Goal: Task Accomplishment & Management: Use online tool/utility

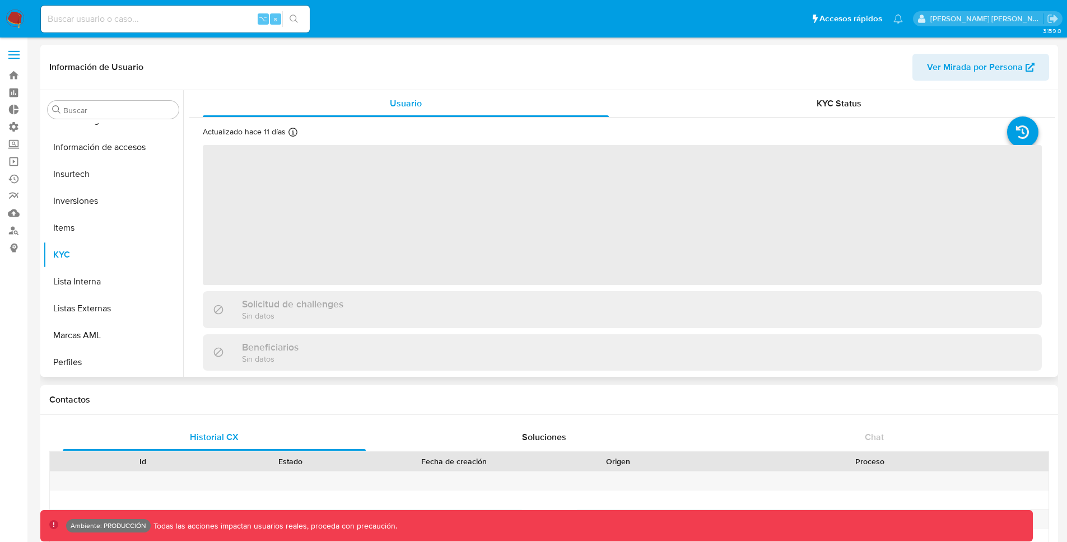
scroll to position [527, 0]
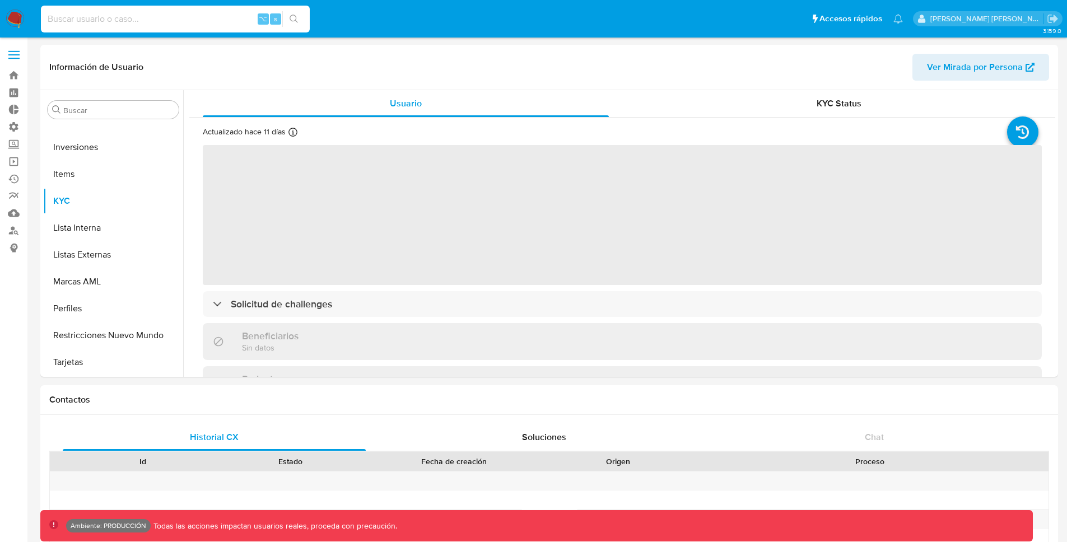
click at [207, 19] on input at bounding box center [175, 19] width 269 height 15
select select "10"
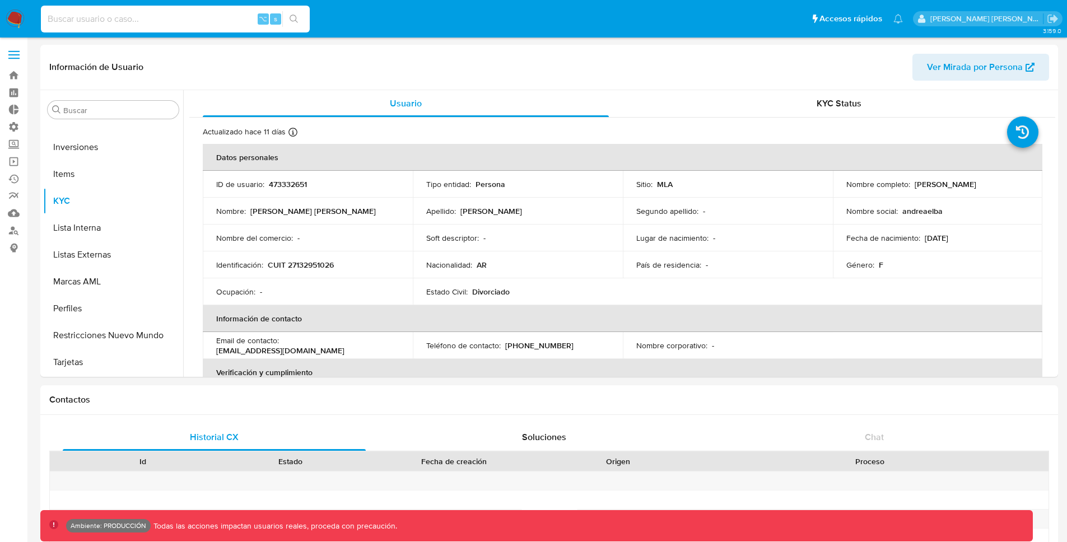
paste input "MmBMEJEfIffUVU4UGftViqMM"
type input "MmBMEJEfIffUVU4UGftViqMM"
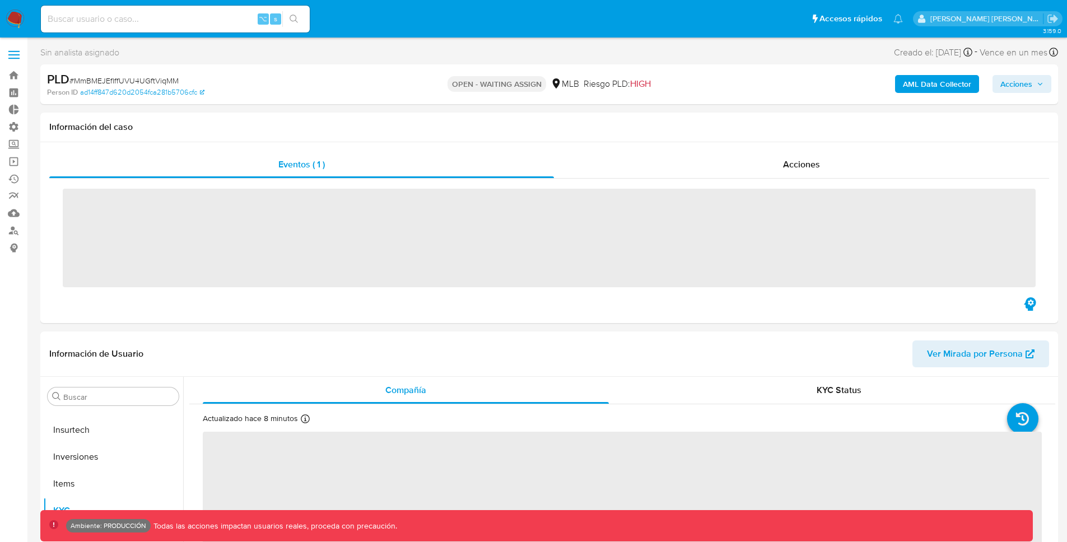
scroll to position [527, 0]
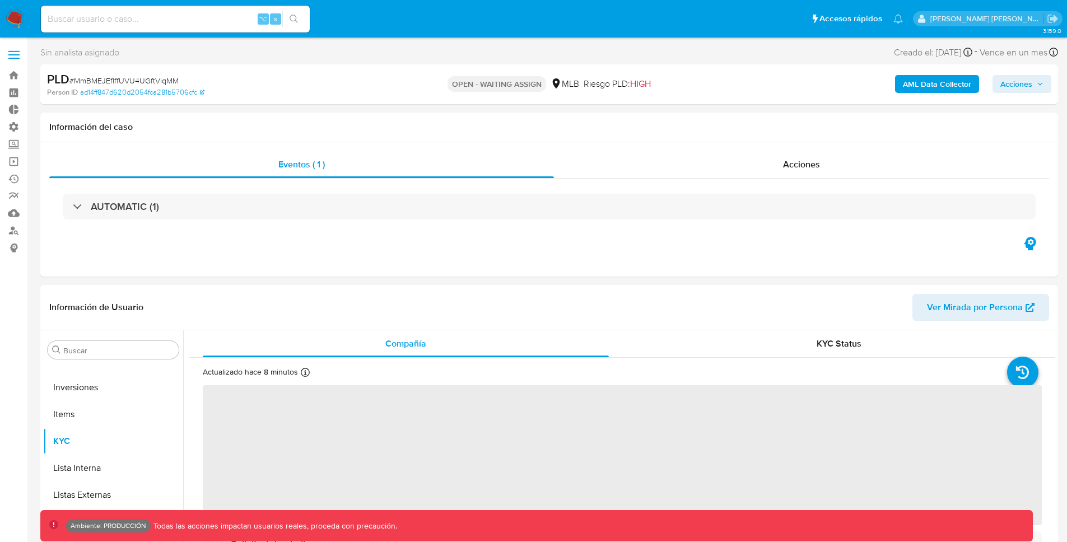
select select "10"
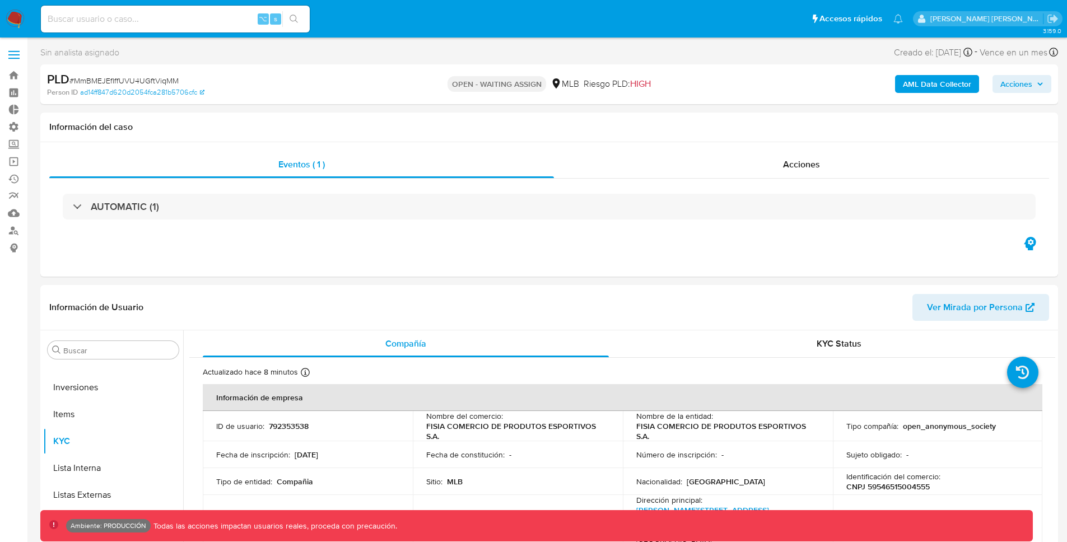
click at [1030, 88] on span "Acciones" at bounding box center [1016, 84] width 32 height 18
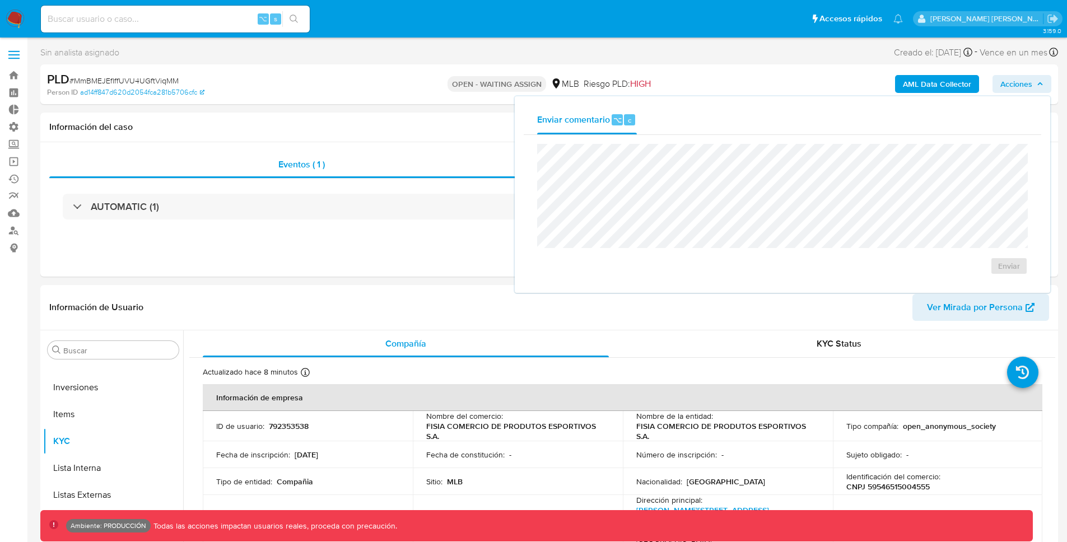
click at [705, 86] on div "OPEN - WAITING ASSIGN MLB Riesgo PLD: HIGH" at bounding box center [548, 84] width 331 height 26
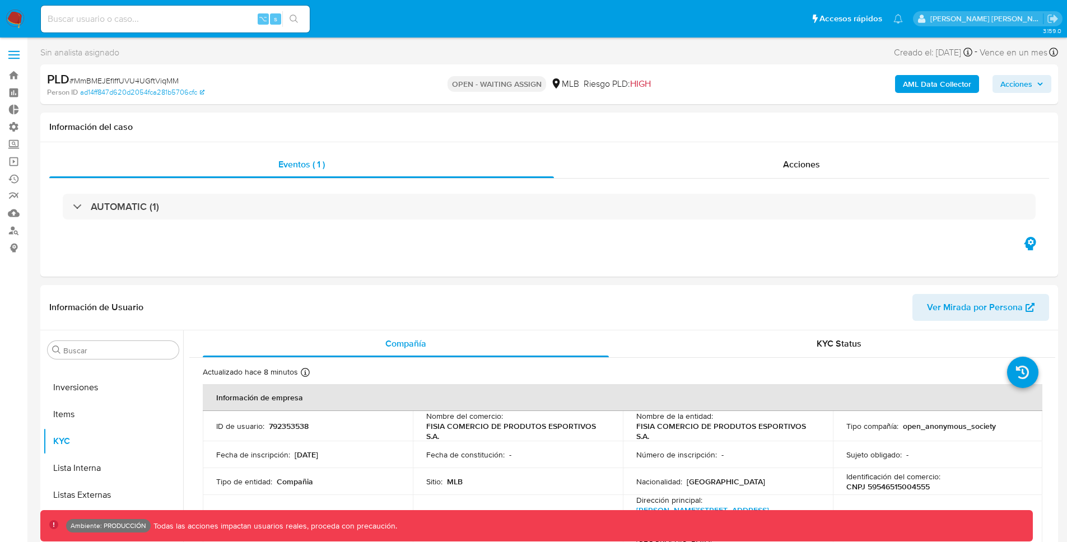
click at [15, 52] on label at bounding box center [14, 55] width 28 height 24
click at [0, 0] on input "checkbox" at bounding box center [0, 0] width 0 height 0
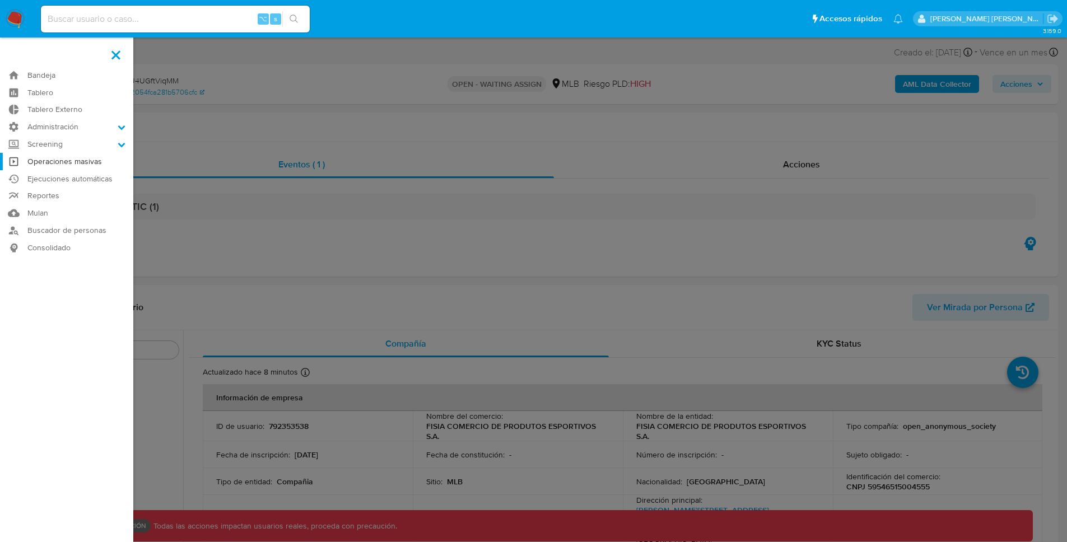
click at [96, 158] on link "Operaciones masivas" at bounding box center [66, 161] width 133 height 17
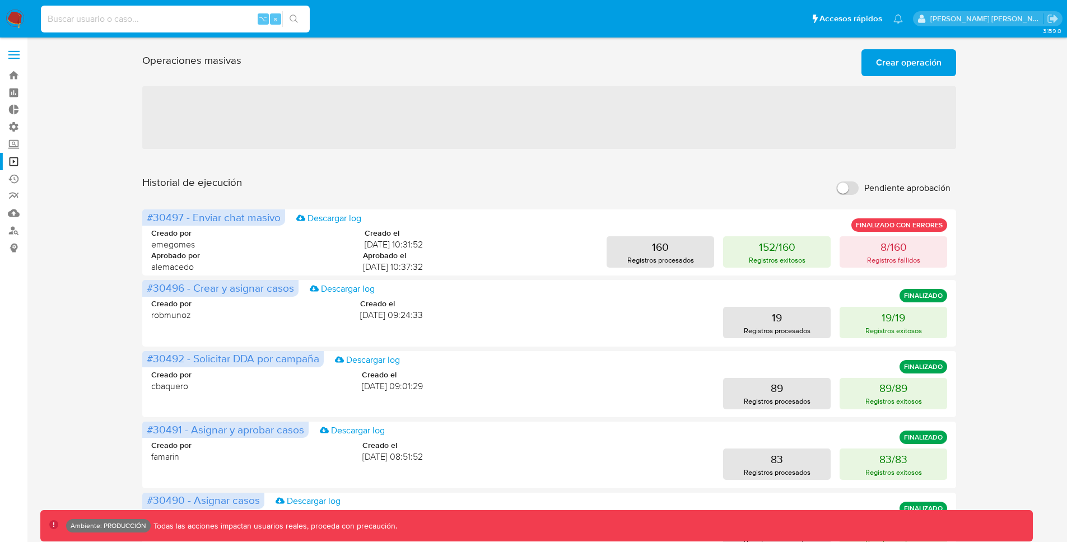
click at [111, 15] on input at bounding box center [175, 19] width 269 height 15
paste input "MmBMEJEfIffUVU4UGftViqMM"
type input "MmBMEJEfIffUVU4UGftViqMM"
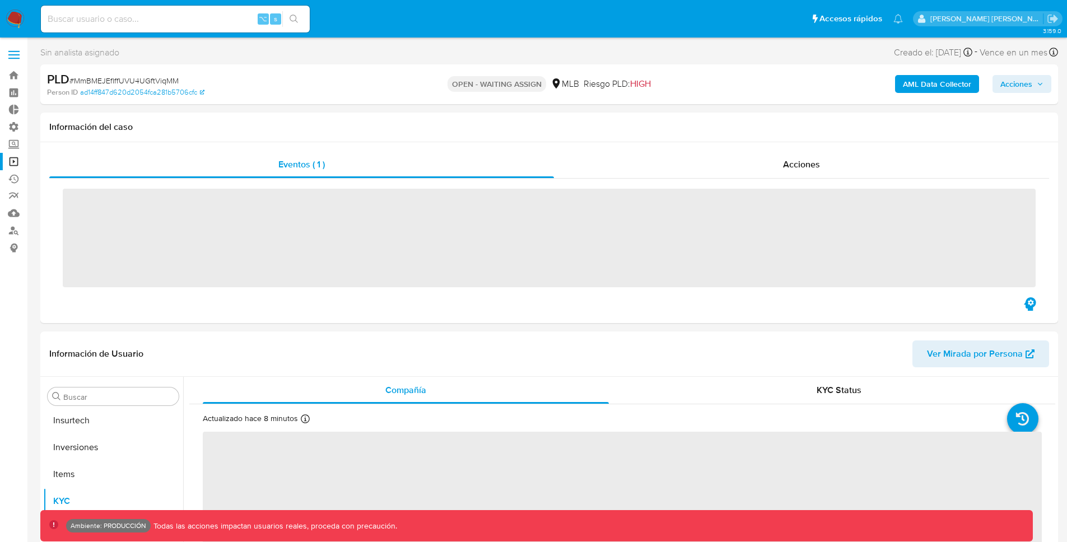
scroll to position [527, 0]
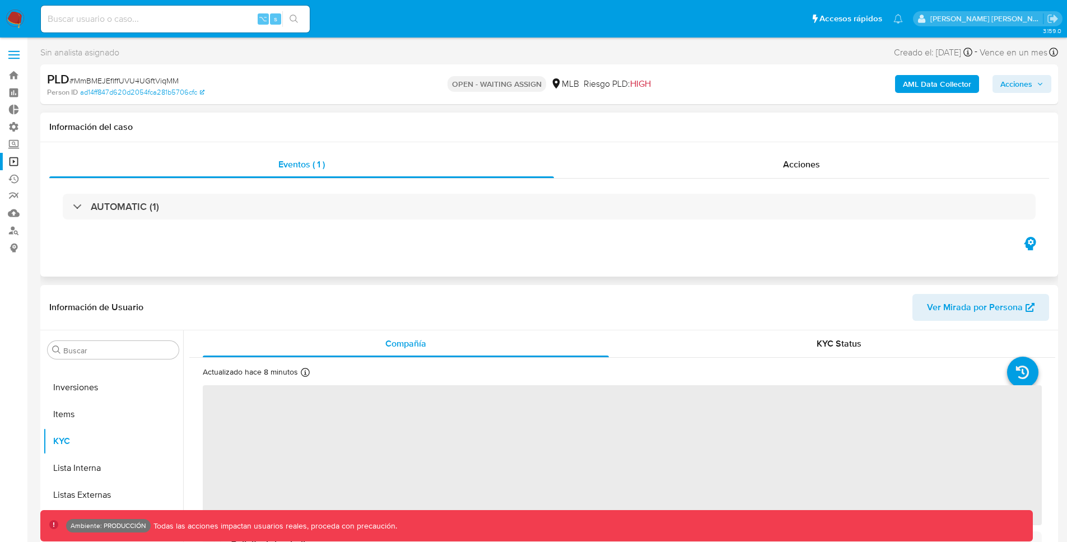
select select "10"
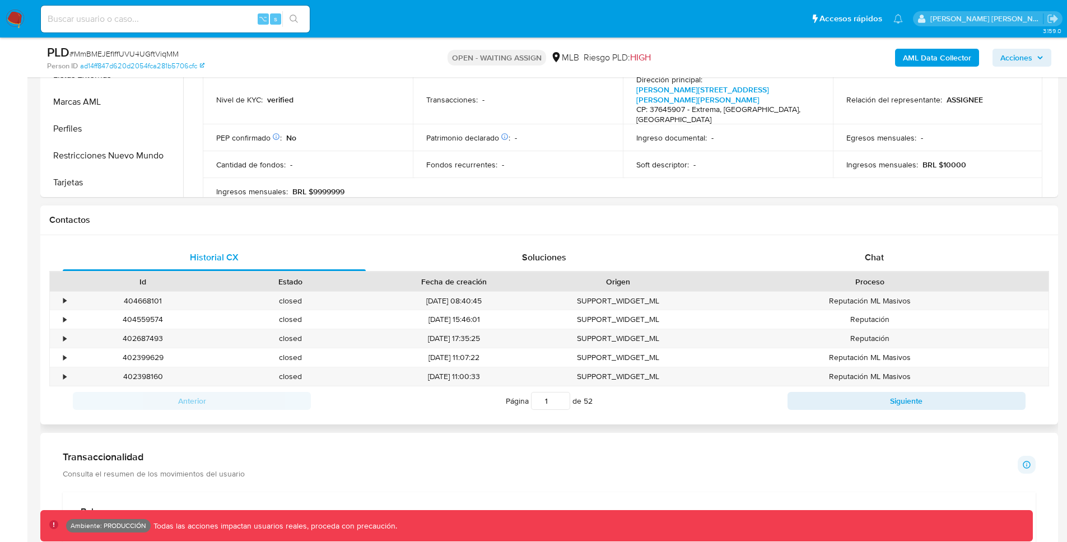
scroll to position [381, 0]
click at [862, 254] on div "Chat" at bounding box center [873, 257] width 303 height 27
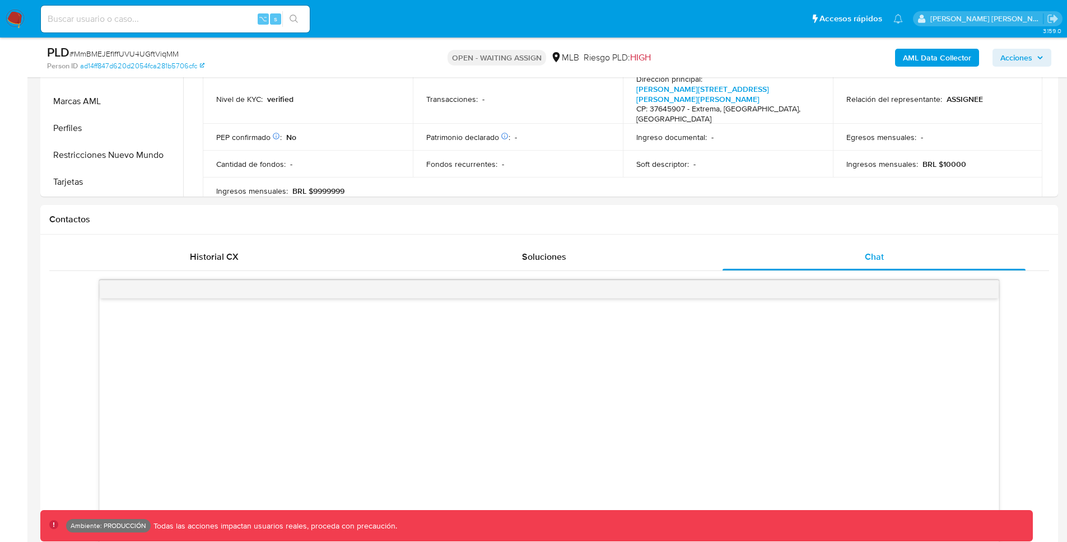
click at [172, 52] on span "# MmBMEJEfIffUVU4UGftViqMM" at bounding box center [123, 53] width 109 height 11
copy span "MmBMEJEfIffUVU4UGftViqMM"
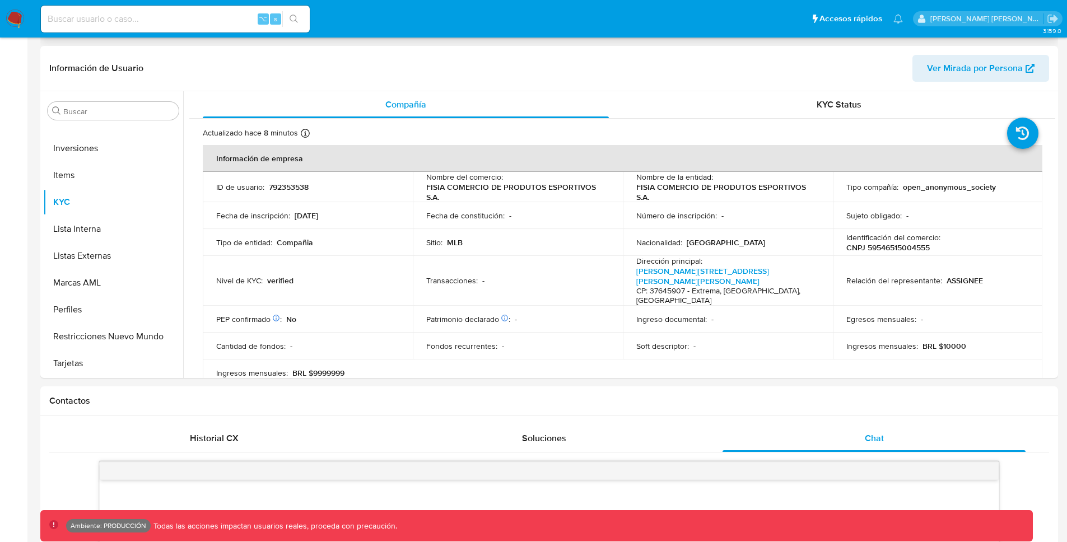
scroll to position [0, 0]
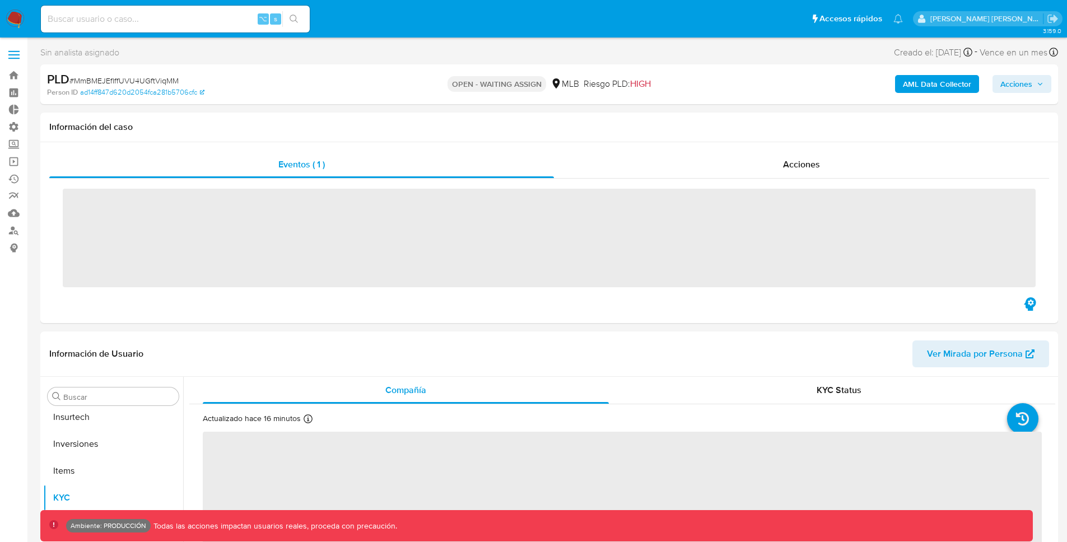
scroll to position [527, 0]
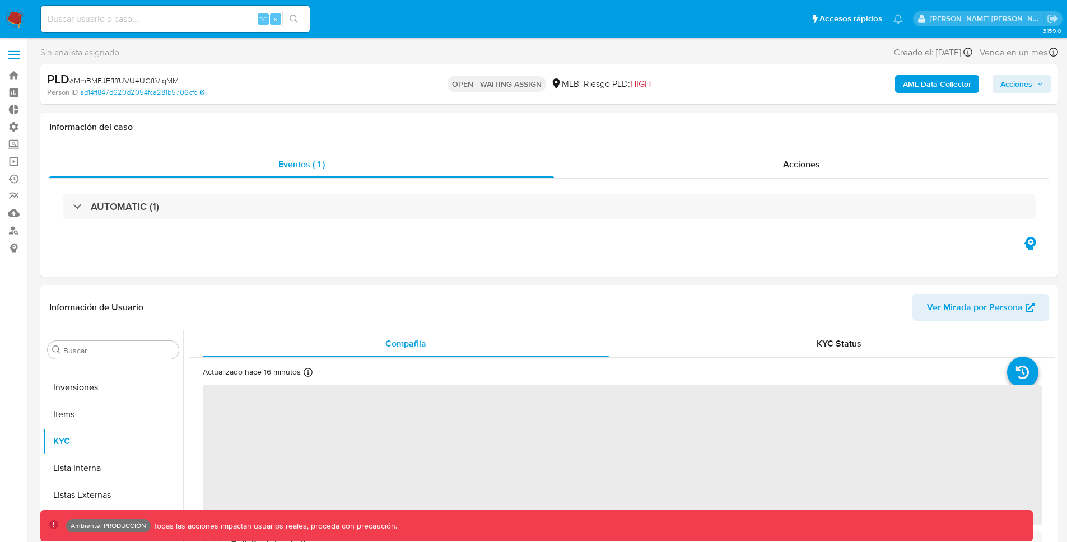
select select "10"
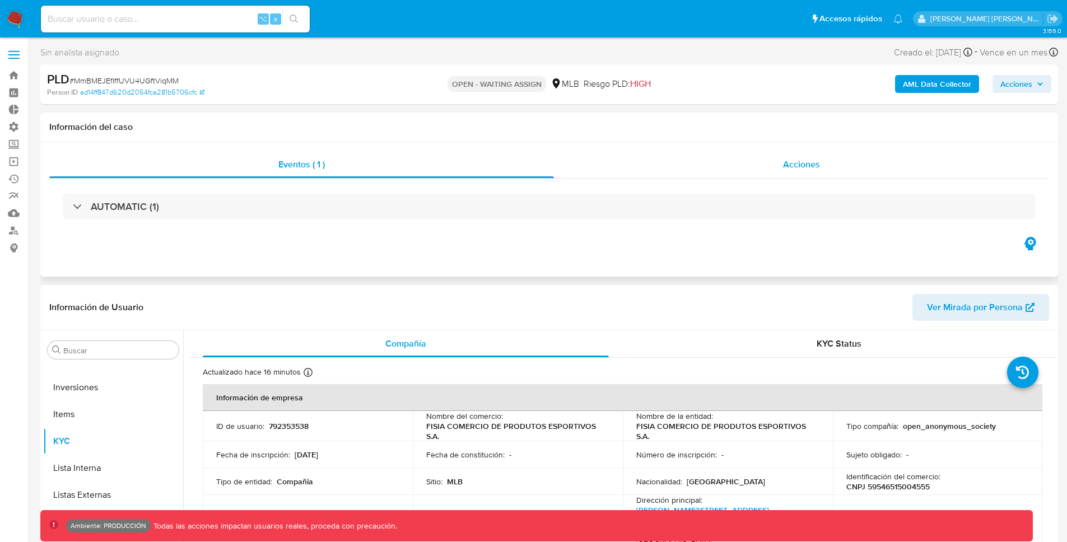
click at [806, 159] on span "Acciones" at bounding box center [801, 164] width 37 height 13
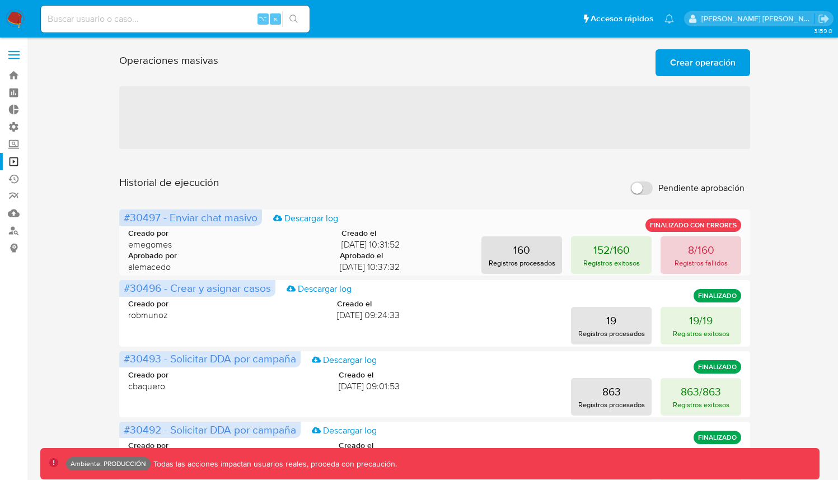
click at [692, 261] on p "Registros fallidos" at bounding box center [701, 263] width 53 height 11
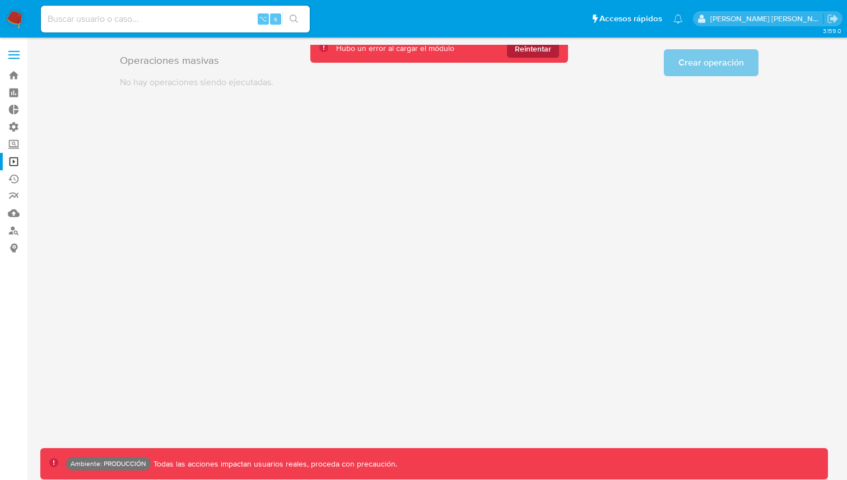
click at [537, 54] on span "Reintentar" at bounding box center [533, 49] width 36 height 18
